Goal: Information Seeking & Learning: Check status

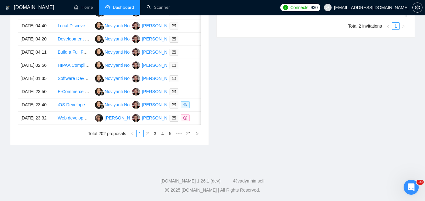
scroll to position [346, 0]
click at [146, 137] on link "2" at bounding box center [147, 133] width 7 height 7
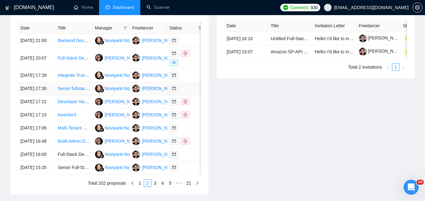
scroll to position [251, 0]
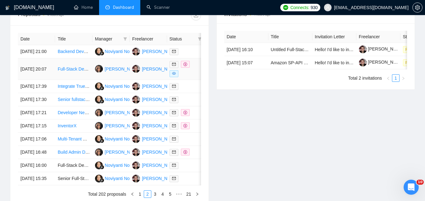
click at [49, 71] on td "[DATE] 20:07" at bounding box center [36, 69] width 37 height 22
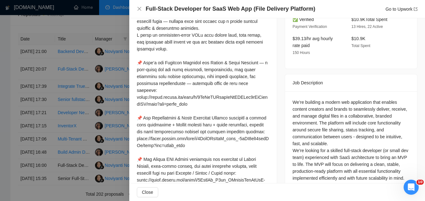
scroll to position [214, 0]
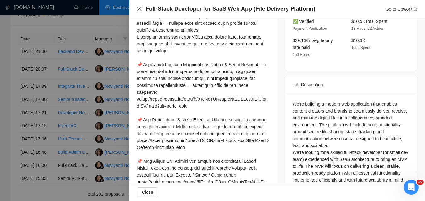
click at [138, 9] on icon "close" at bounding box center [139, 8] width 5 height 5
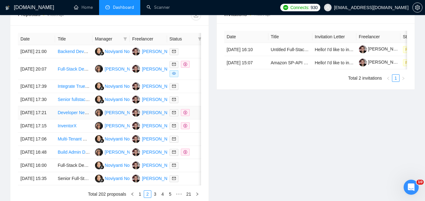
click at [48, 120] on td "[DATE] 17:21" at bounding box center [36, 113] width 37 height 13
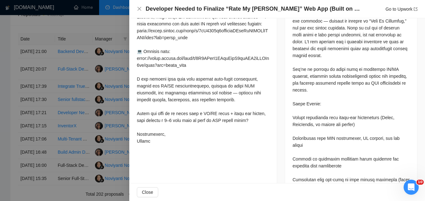
scroll to position [308, 0]
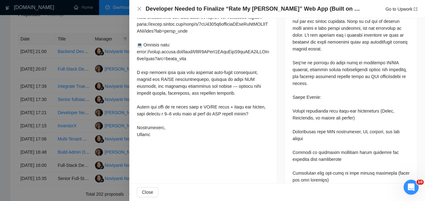
click at [145, 11] on div "Developer Needed to Finalize “Rate My [PERSON_NAME]” Web App (Built on a Vibe C…" at bounding box center [277, 9] width 280 height 8
click at [139, 11] on icon "close" at bounding box center [139, 8] width 5 height 5
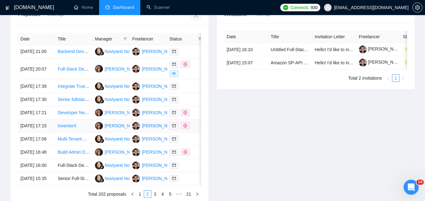
click at [54, 133] on td "[DATE] 17:15" at bounding box center [36, 126] width 37 height 13
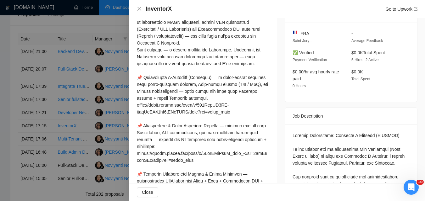
scroll to position [119, 0]
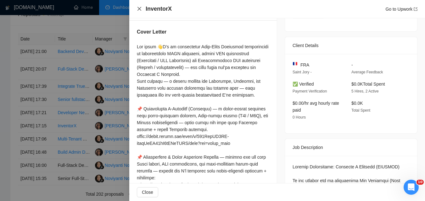
click at [138, 11] on icon "close" at bounding box center [139, 8] width 5 height 5
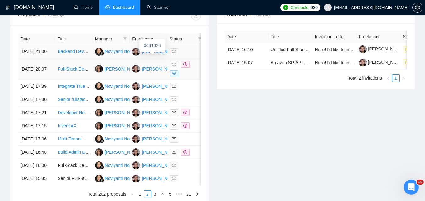
scroll to position [370, 0]
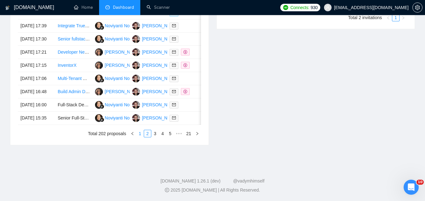
click at [141, 137] on link "1" at bounding box center [139, 133] width 7 height 7
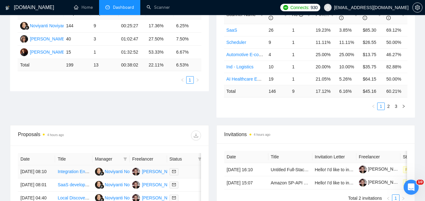
scroll to position [54, 0]
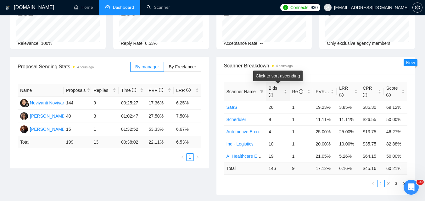
click at [285, 92] on div "Bids" at bounding box center [277, 92] width 19 height 14
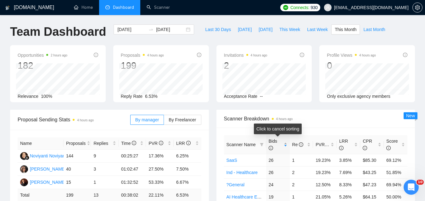
scroll to position [0, 0]
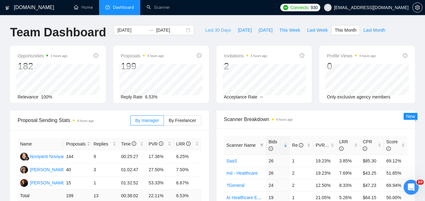
click at [208, 32] on span "Last 30 Days" at bounding box center [218, 30] width 26 height 7
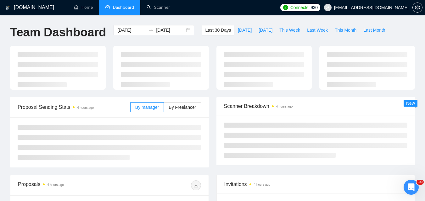
type input "[DATE]"
